Goal: Information Seeking & Learning: Check status

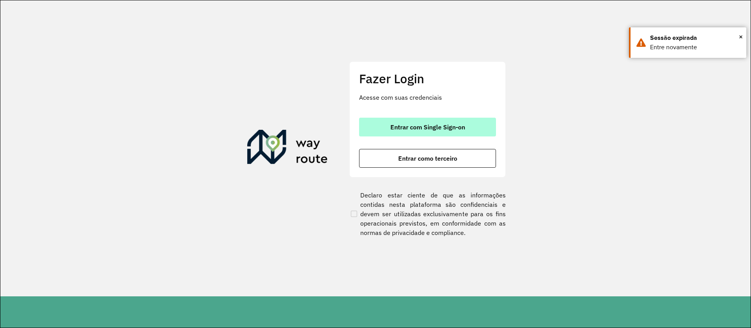
click at [436, 118] on button "Entrar com Single Sign-on" at bounding box center [427, 127] width 137 height 19
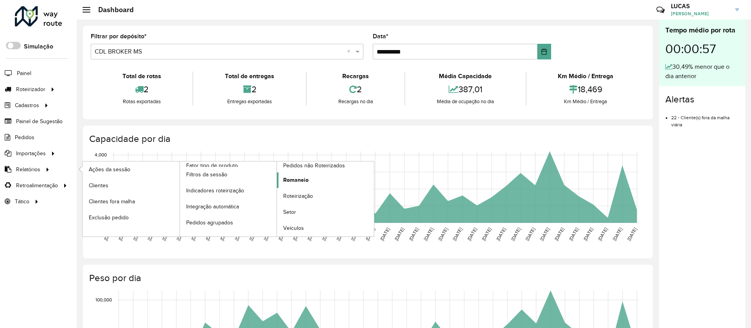
click at [287, 179] on span "Romaneio" at bounding box center [295, 180] width 25 height 8
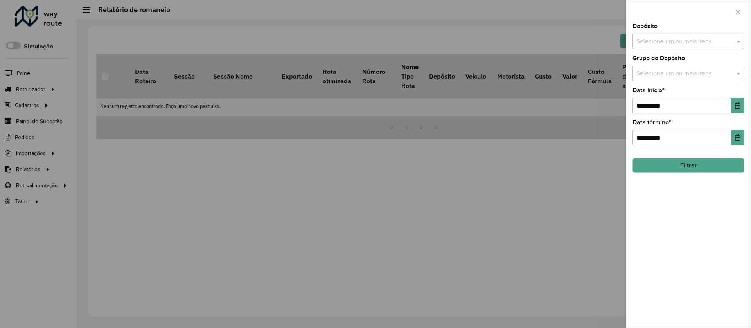
click at [689, 37] on input "text" at bounding box center [685, 41] width 100 height 9
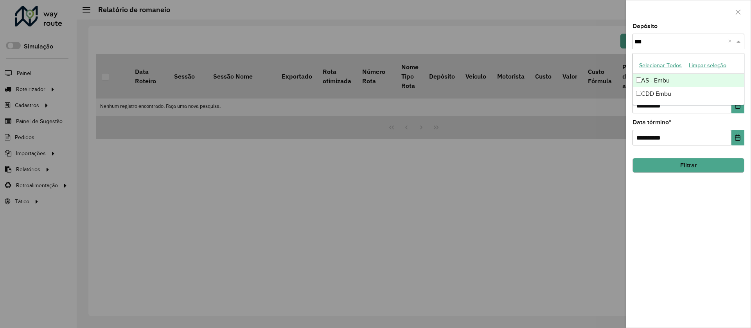
type input "****"
click at [645, 90] on div "CDD Embu" at bounding box center [688, 93] width 111 height 13
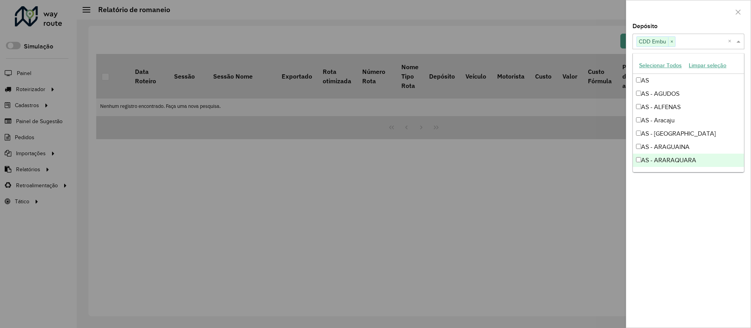
click at [690, 217] on div "**********" at bounding box center [688, 175] width 124 height 304
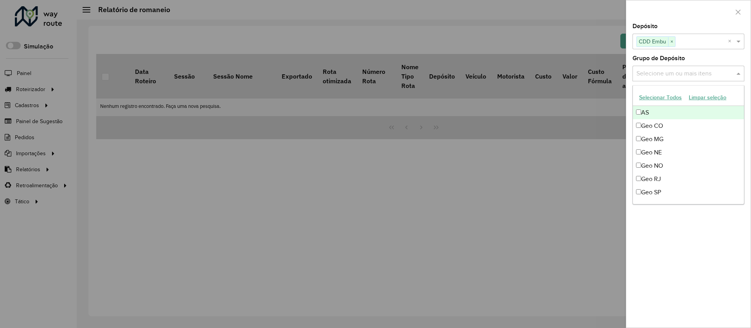
click at [686, 72] on input "text" at bounding box center [685, 73] width 100 height 9
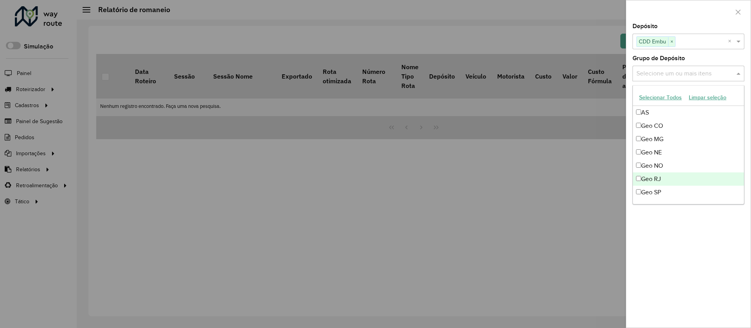
click at [653, 185] on div "Geo RJ" at bounding box center [688, 179] width 111 height 13
click at [653, 186] on div "Geo SP" at bounding box center [688, 192] width 111 height 13
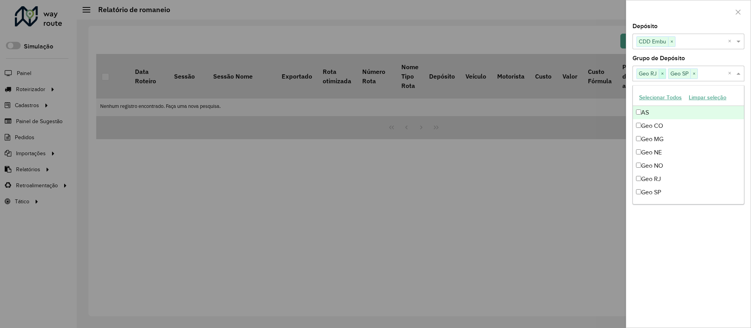
click at [660, 75] on span "×" at bounding box center [662, 73] width 7 height 9
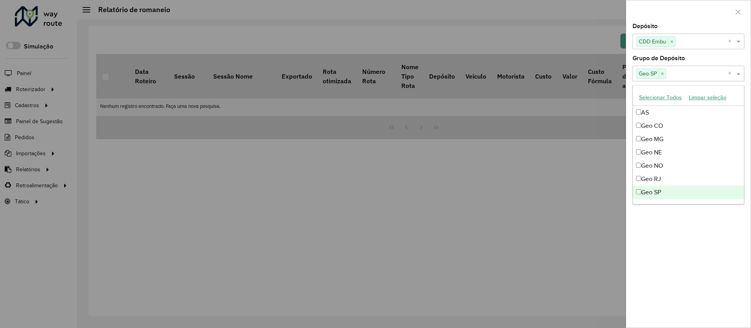
click at [666, 256] on div "**********" at bounding box center [688, 175] width 124 height 304
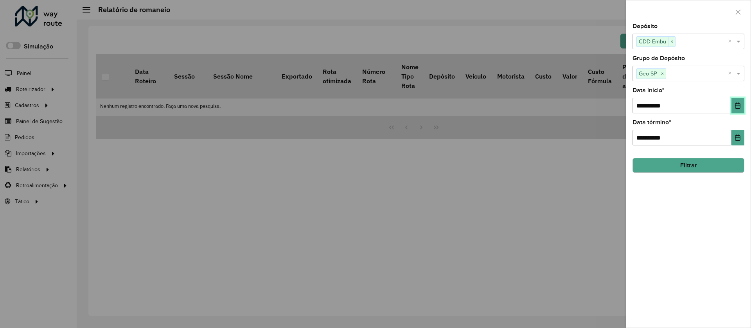
click at [735, 105] on icon "Choose Date" at bounding box center [738, 105] width 6 height 6
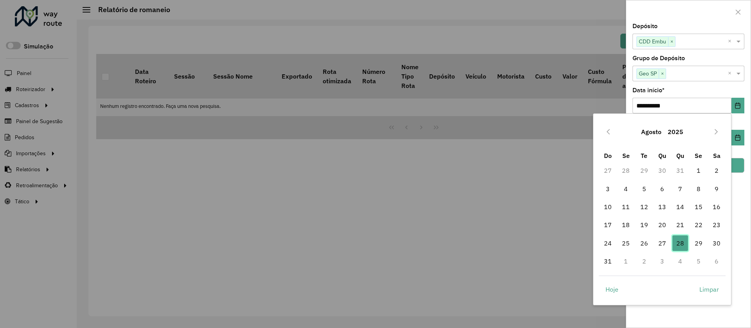
click at [681, 242] on span "28" at bounding box center [680, 243] width 16 height 16
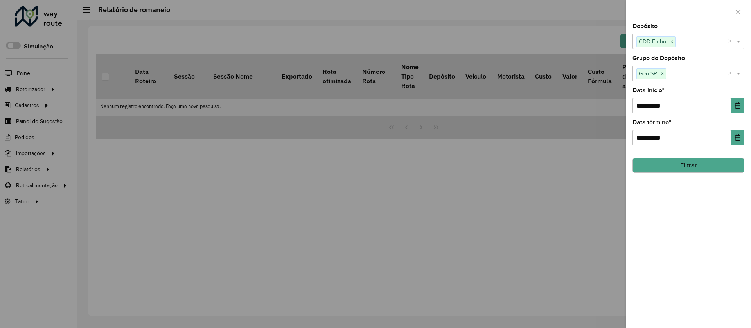
click at [674, 163] on button "Filtrar" at bounding box center [689, 165] width 112 height 15
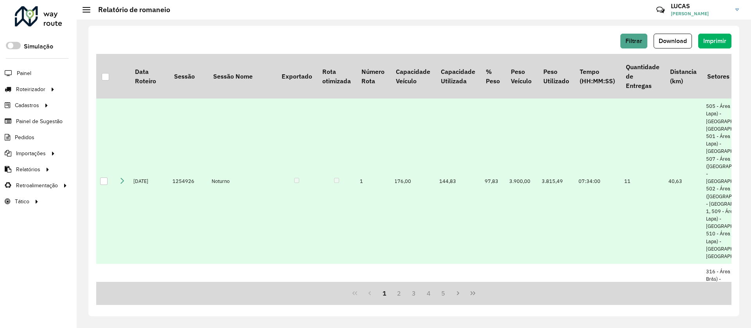
scroll to position [0, 574]
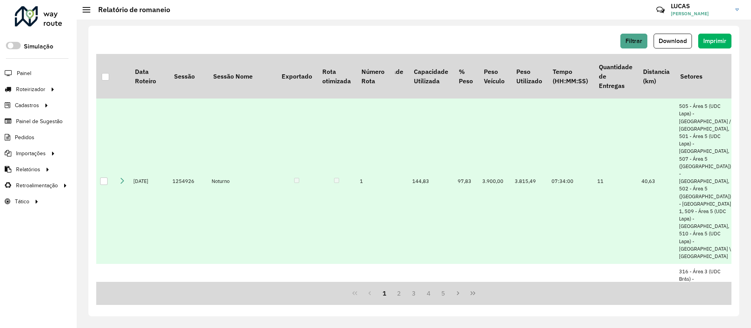
click at [638, 179] on td "40,63" at bounding box center [656, 181] width 37 height 165
click at [548, 178] on td "07:34:00" at bounding box center [571, 181] width 46 height 165
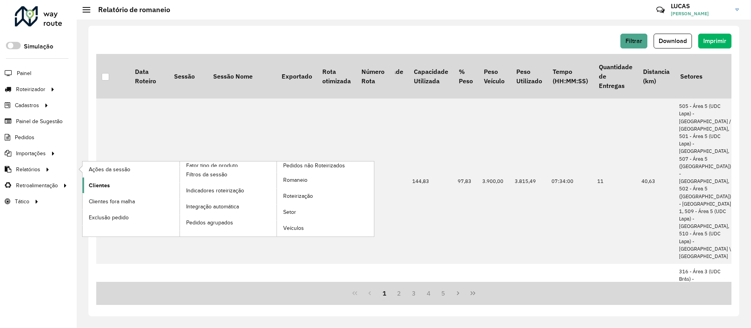
click at [89, 187] on span "Clientes" at bounding box center [99, 186] width 21 height 8
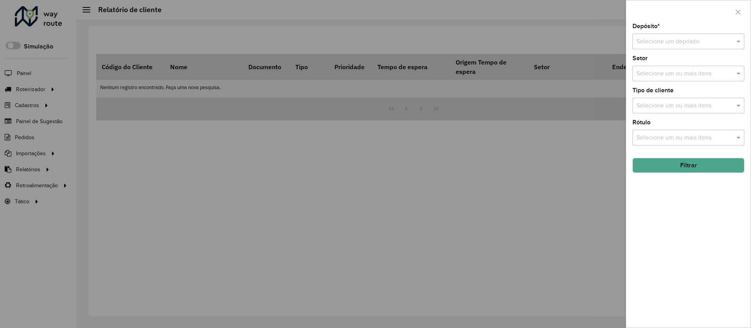
click at [704, 49] on div "Selecione um depósito" at bounding box center [689, 42] width 112 height 16
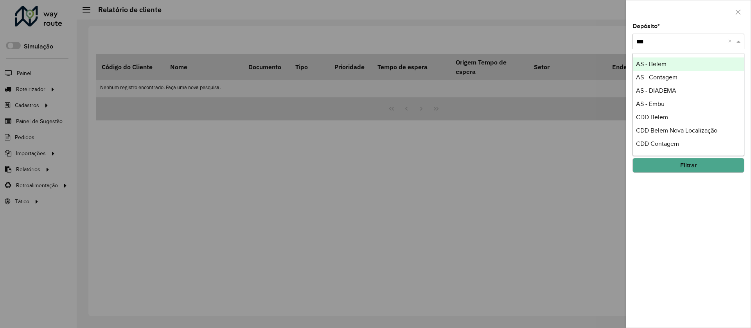
type input "****"
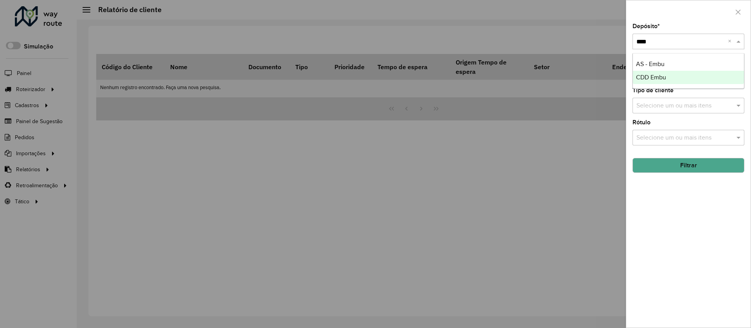
click at [674, 75] on div "CDD Embu" at bounding box center [688, 77] width 111 height 13
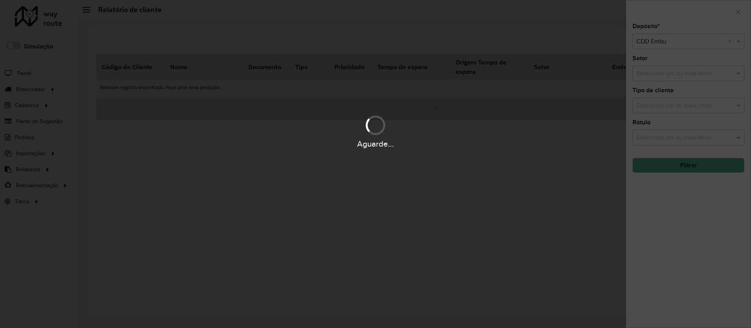
click at [683, 79] on hb-app "Aguarde... Pop-up bloqueado! Seu navegador bloqueou automáticamente a abertura …" at bounding box center [375, 164] width 751 height 328
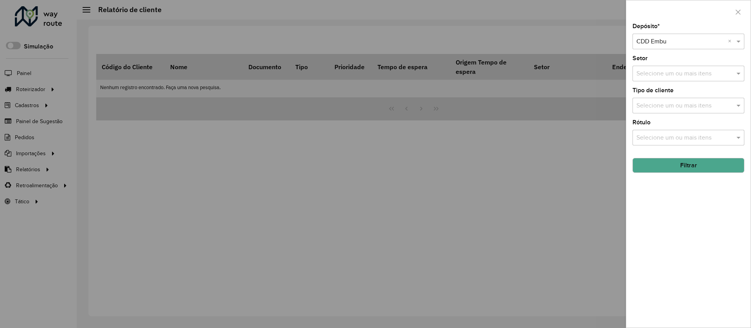
click at [683, 78] on input "text" at bounding box center [685, 73] width 100 height 9
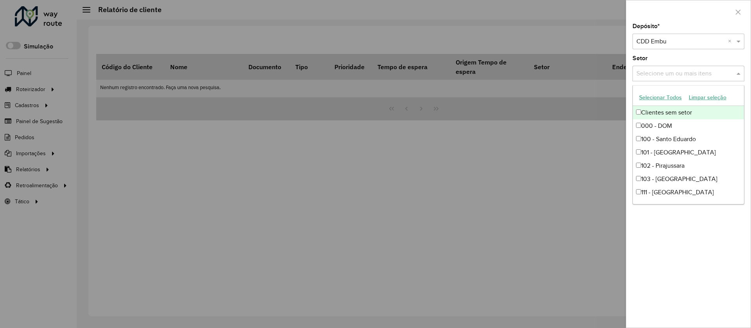
click at [663, 101] on button "Selecionar Todos" at bounding box center [661, 98] width 50 height 12
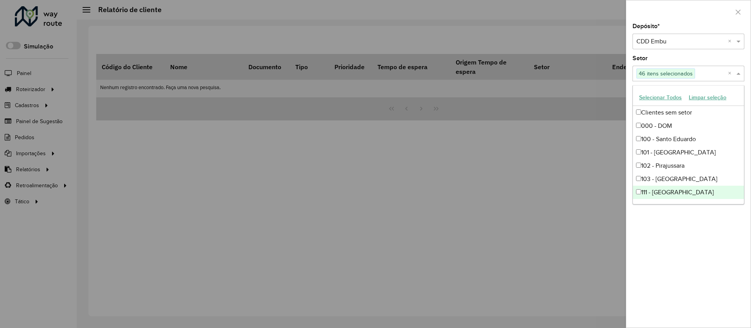
click at [730, 234] on div "Depósito * Selecione um depósito × CDD Embu × Setor Selecione um ou mais itens …" at bounding box center [688, 175] width 124 height 304
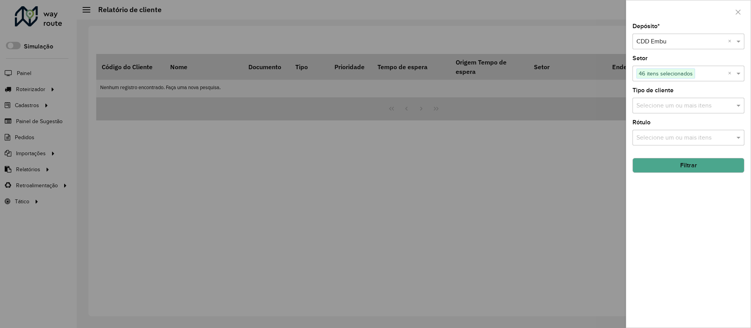
click at [697, 99] on div "Selecione um ou mais itens" at bounding box center [689, 106] width 112 height 16
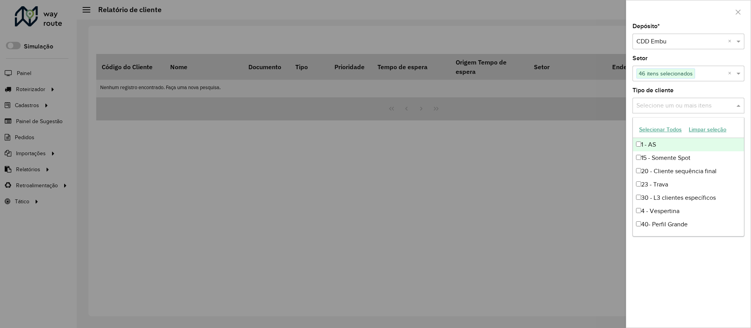
click at [671, 131] on button "Selecionar Todos" at bounding box center [661, 130] width 50 height 12
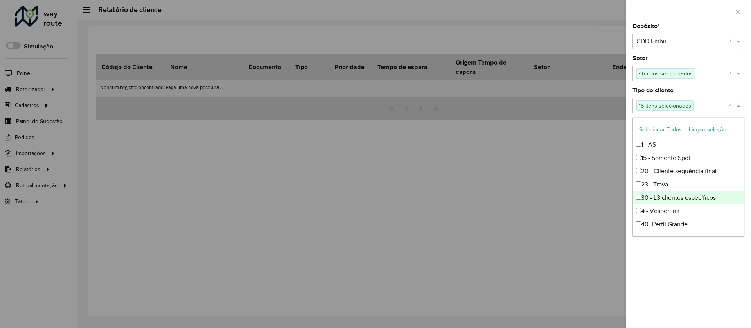
click at [706, 316] on div "Depósito * Selecione um depósito × CDD Embu × Setor Selecione um ou mais itens …" at bounding box center [688, 175] width 124 height 304
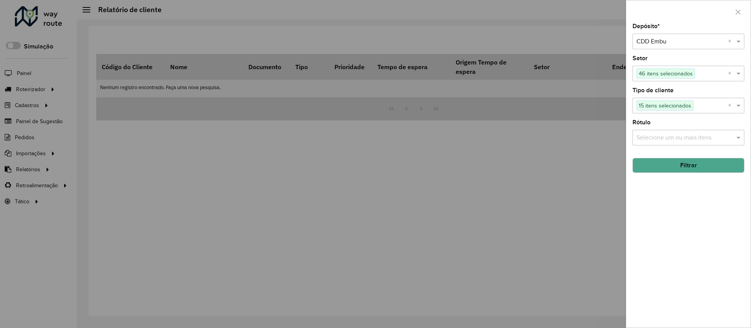
click at [669, 162] on button "Filtrar" at bounding box center [689, 165] width 112 height 15
click at [34, 159] on div at bounding box center [375, 164] width 751 height 328
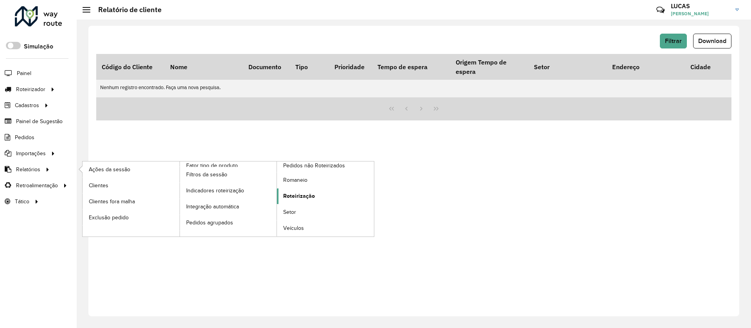
click at [308, 196] on span "Roteirização" at bounding box center [299, 196] width 32 height 8
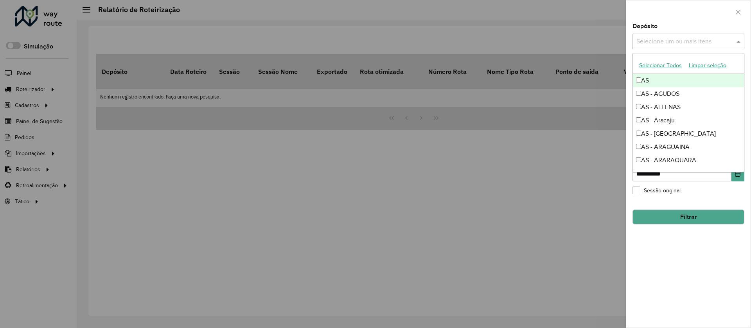
click at [654, 41] on input "text" at bounding box center [685, 41] width 100 height 9
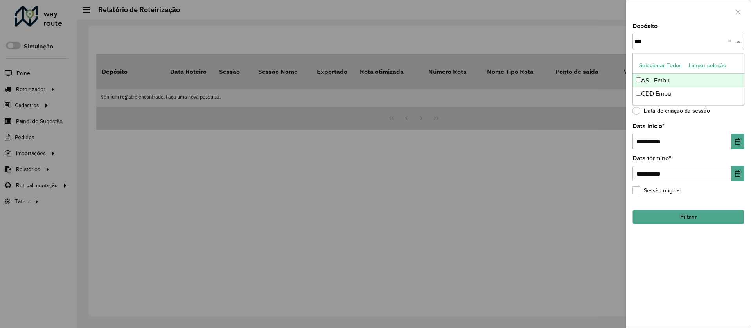
type input "****"
click at [651, 86] on div "AS - Embu" at bounding box center [688, 80] width 111 height 13
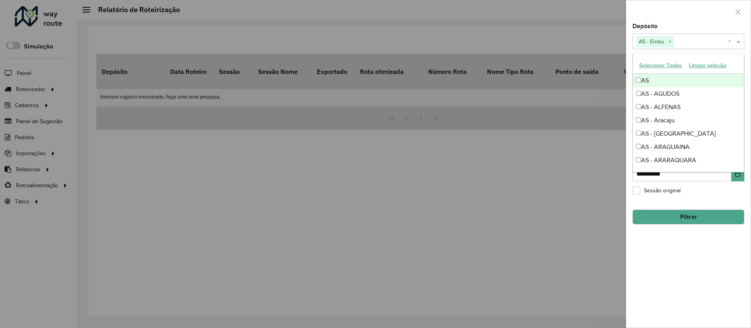
click at [669, 39] on span "×" at bounding box center [669, 41] width 7 height 9
click at [669, 39] on input "text" at bounding box center [685, 41] width 100 height 9
type input "****"
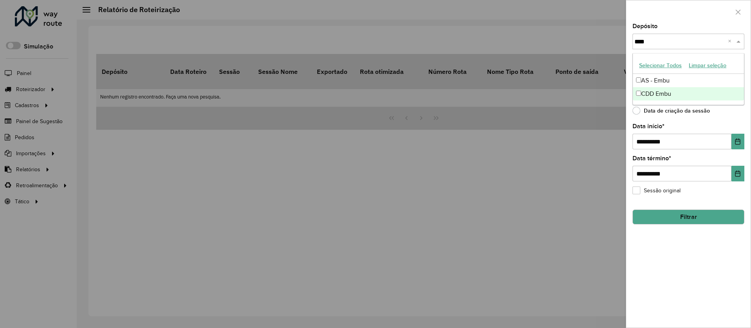
click at [657, 93] on div "CDD Embu" at bounding box center [688, 93] width 111 height 13
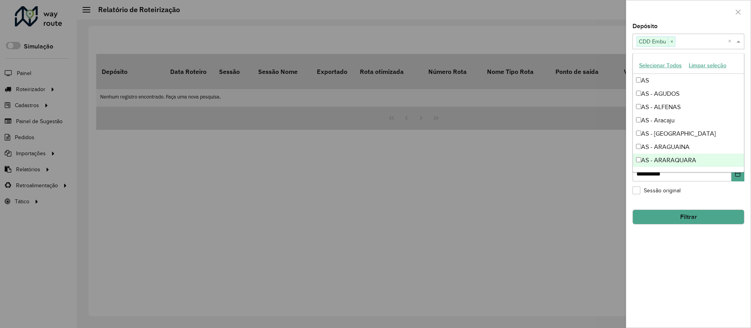
click at [671, 235] on div "**********" at bounding box center [688, 175] width 124 height 304
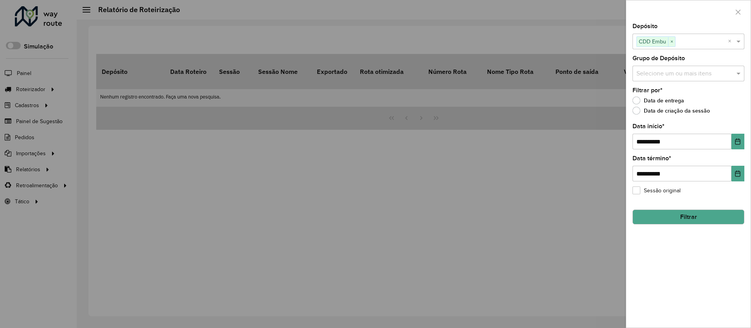
click at [670, 210] on button "Filtrar" at bounding box center [689, 217] width 112 height 15
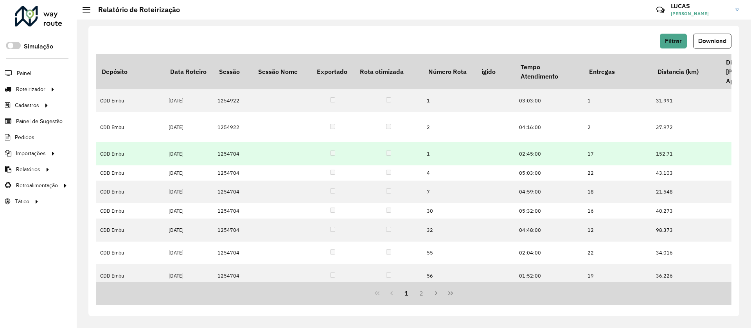
scroll to position [0, 1818]
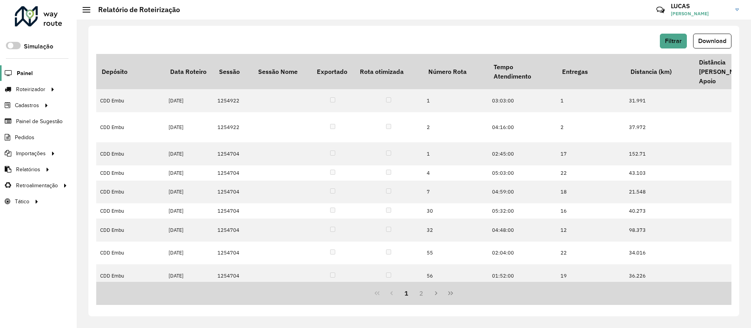
click at [28, 71] on span "Painel" at bounding box center [25, 73] width 16 height 8
